Goal: Task Accomplishment & Management: Use online tool/utility

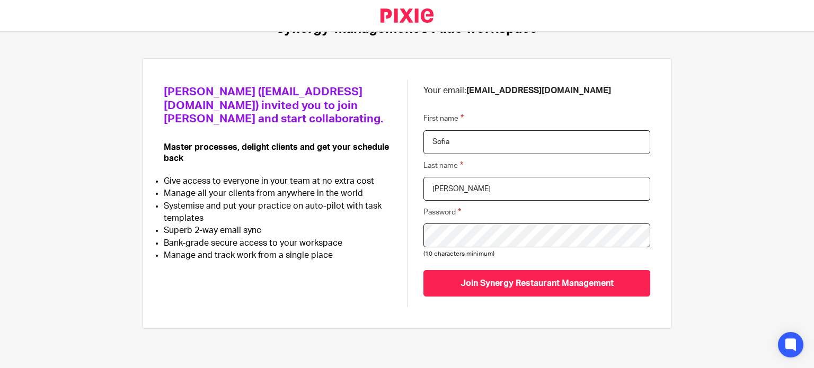
scroll to position [46, 0]
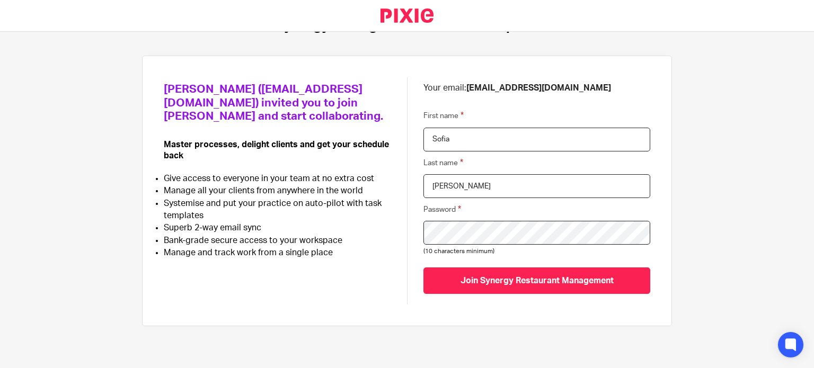
click at [385, 226] on div "Kai Dovey (kdovey@synergy-management.net) invited you to join Pixie and start c…" at bounding box center [407, 190] width 486 height 227
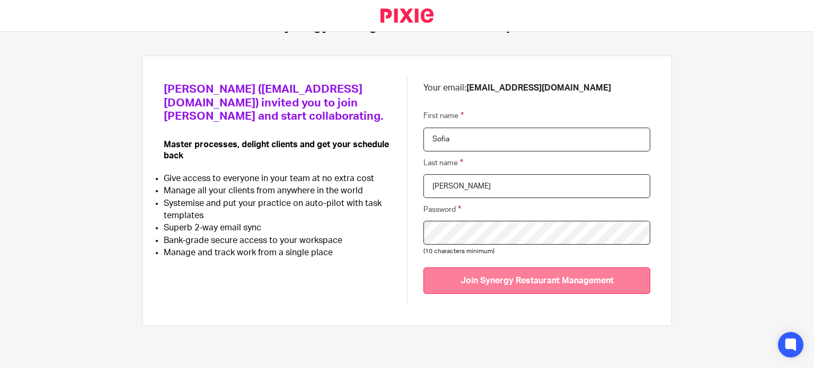
click at [534, 285] on input "Join Synergy Restaurant Management" at bounding box center [536, 281] width 227 height 26
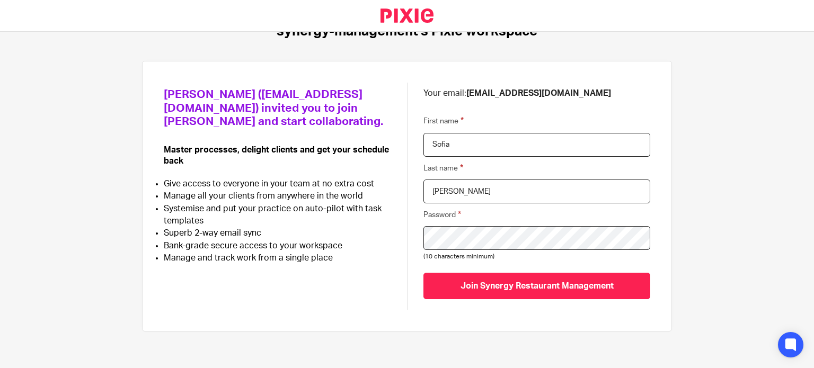
scroll to position [40, 0]
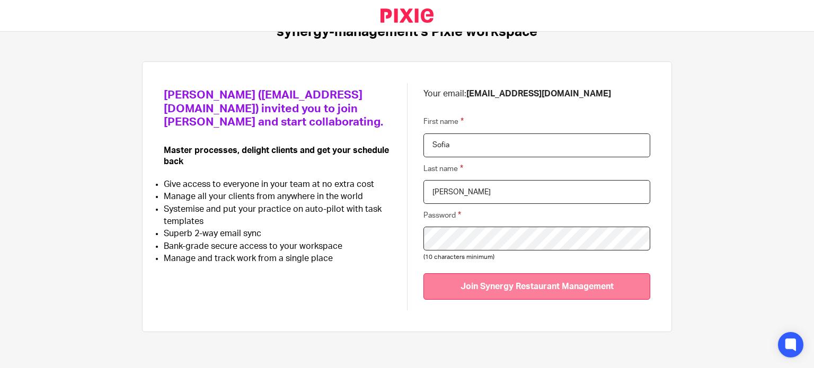
click at [554, 286] on input "Join Synergy Restaurant Management" at bounding box center [536, 286] width 227 height 26
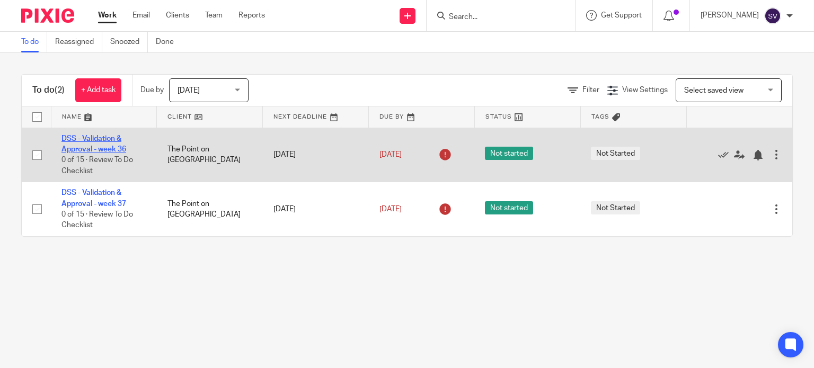
click at [100, 148] on link "DSS - Validation & Approval - week 36" at bounding box center [93, 144] width 65 height 18
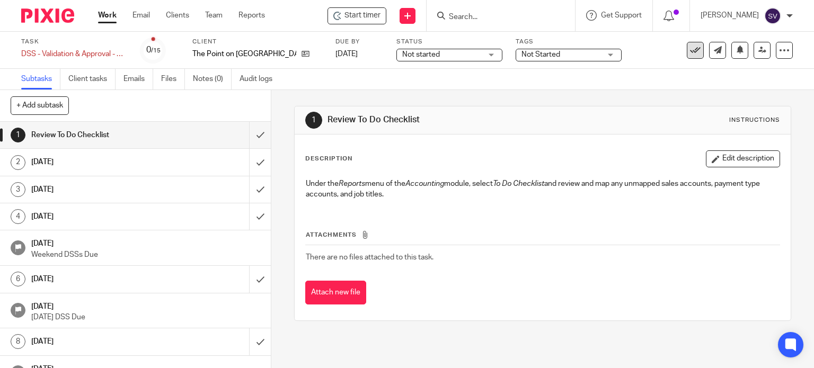
click at [690, 48] on icon at bounding box center [695, 50] width 11 height 11
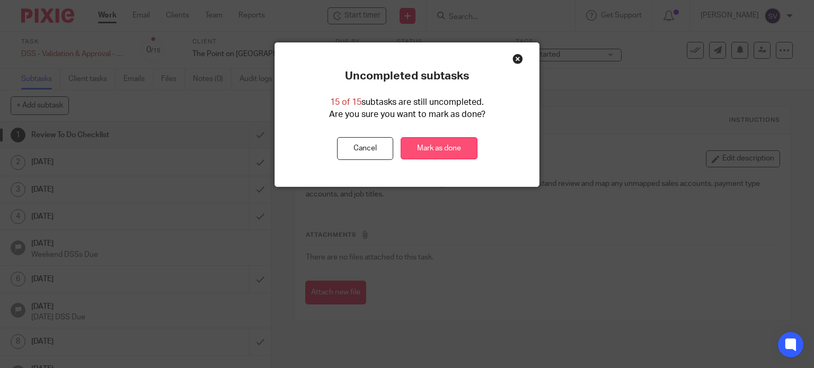
click at [440, 151] on link "Mark as done" at bounding box center [438, 148] width 77 height 23
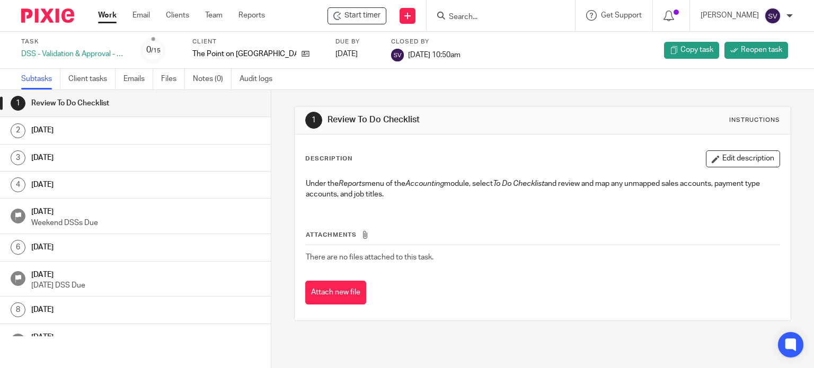
click at [109, 18] on link "Work" at bounding box center [107, 15] width 19 height 11
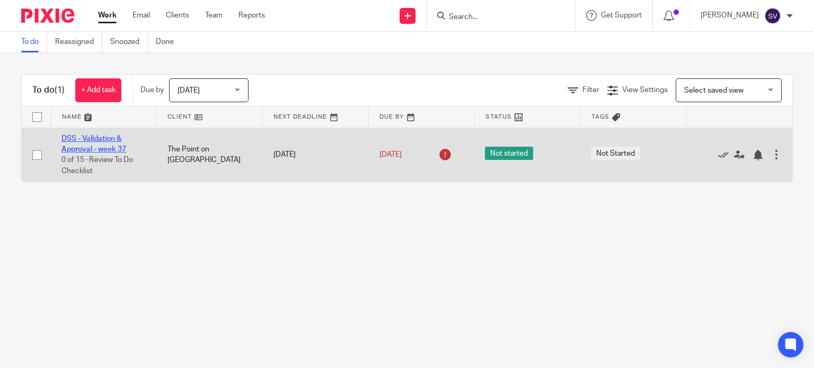
click at [95, 140] on link "DSS - Validation & Approval - week 37" at bounding box center [93, 144] width 65 height 18
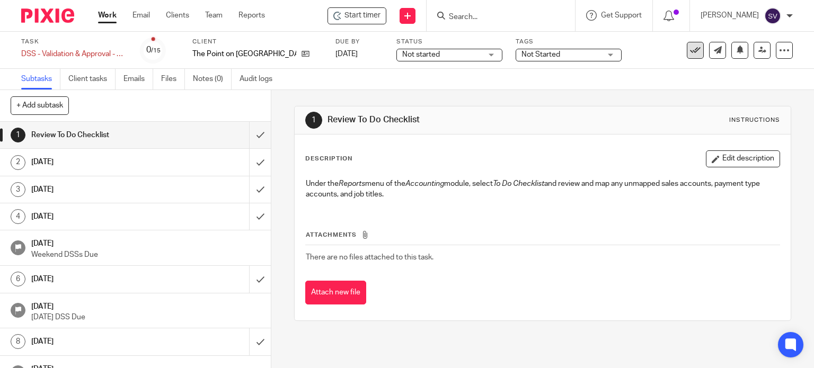
click at [690, 52] on icon at bounding box center [695, 50] width 11 height 11
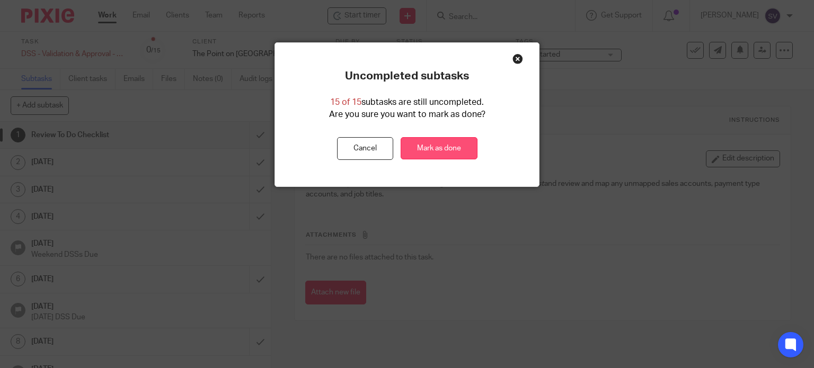
click at [452, 155] on link "Mark as done" at bounding box center [438, 148] width 77 height 23
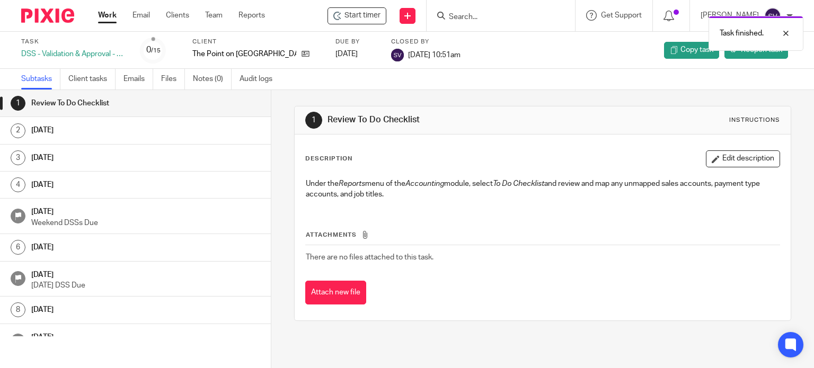
click at [110, 12] on link "Work" at bounding box center [107, 15] width 19 height 11
